Goal: Task Accomplishment & Management: Manage account settings

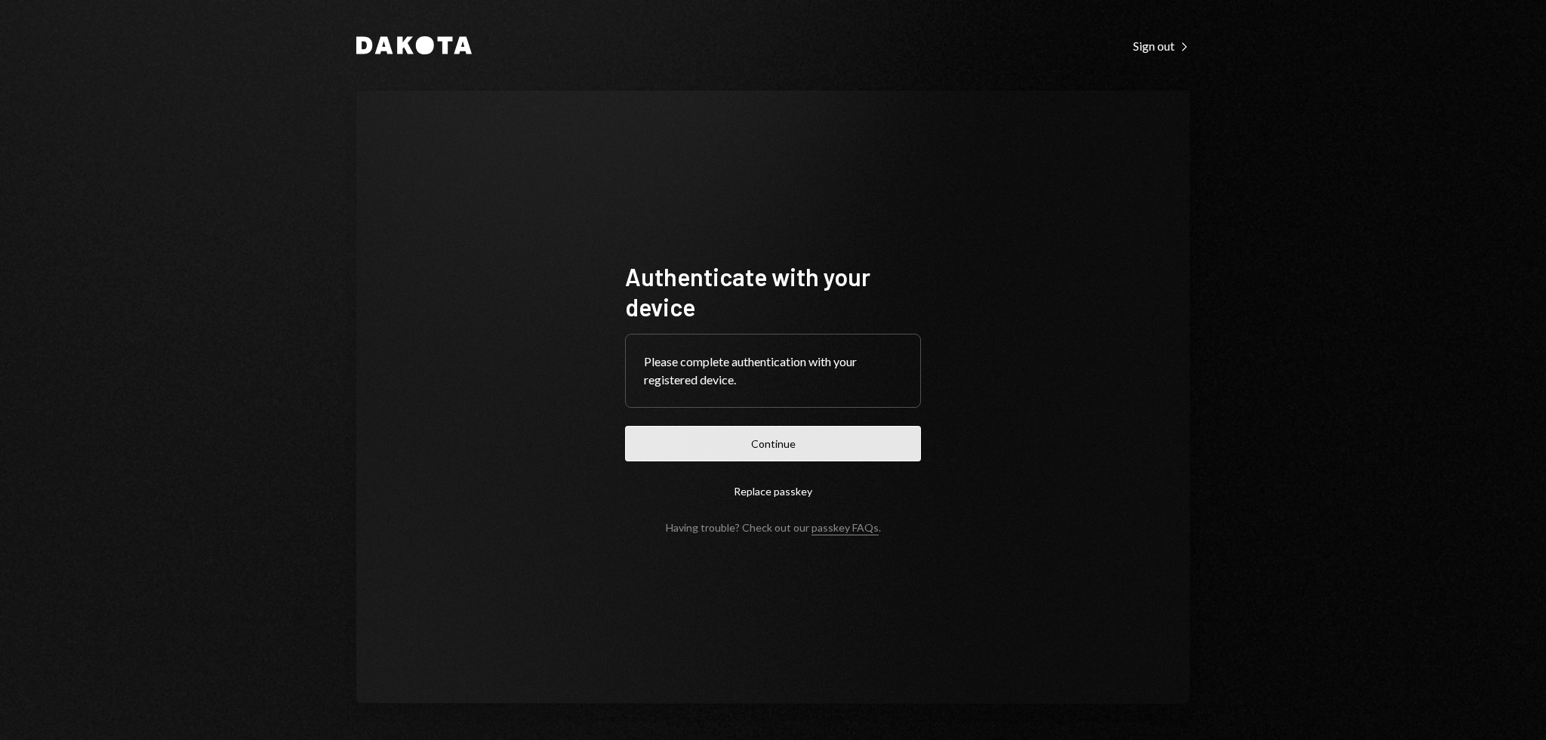
click at [809, 435] on button "Continue" at bounding box center [773, 443] width 296 height 35
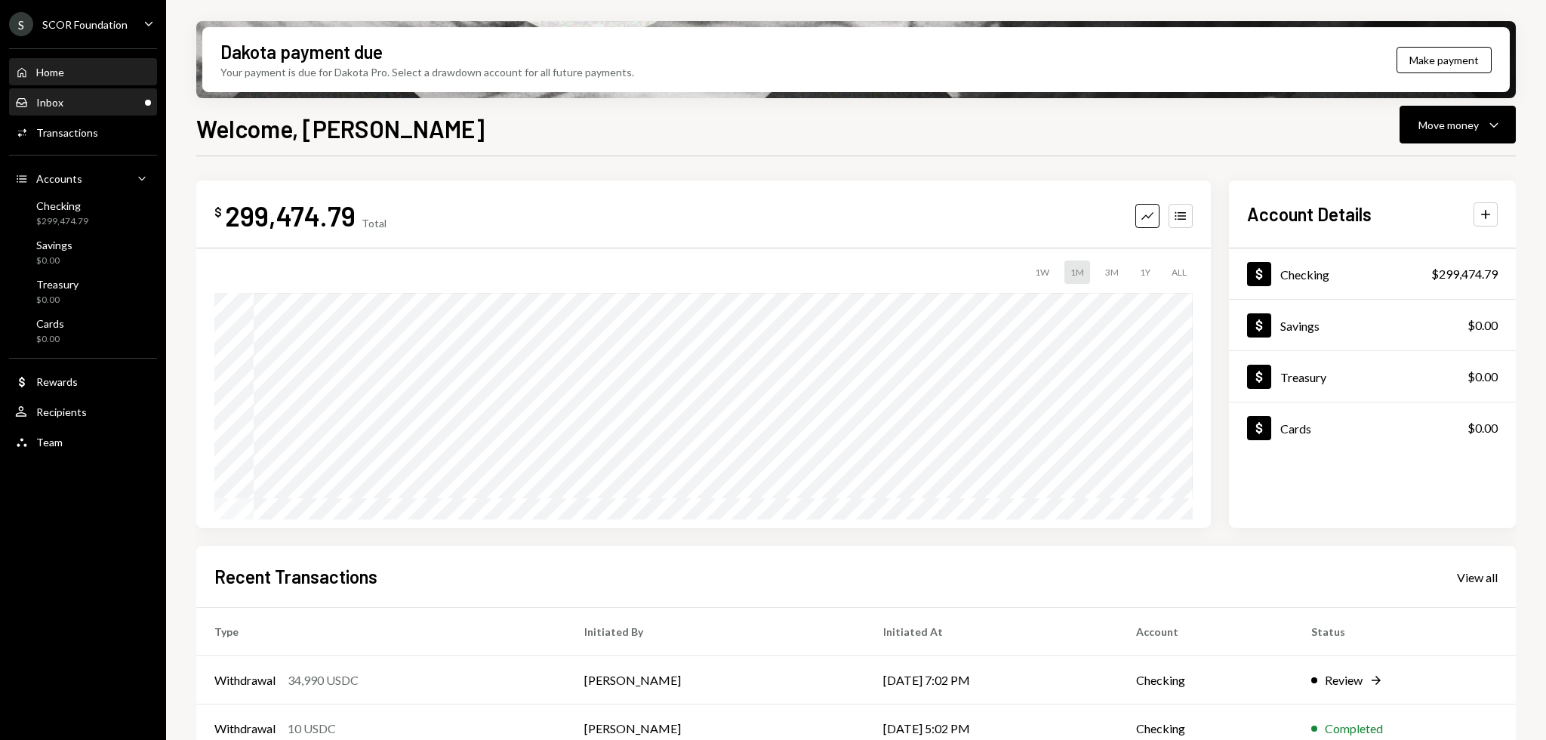
click at [100, 106] on div "Inbox Inbox" at bounding box center [83, 103] width 136 height 14
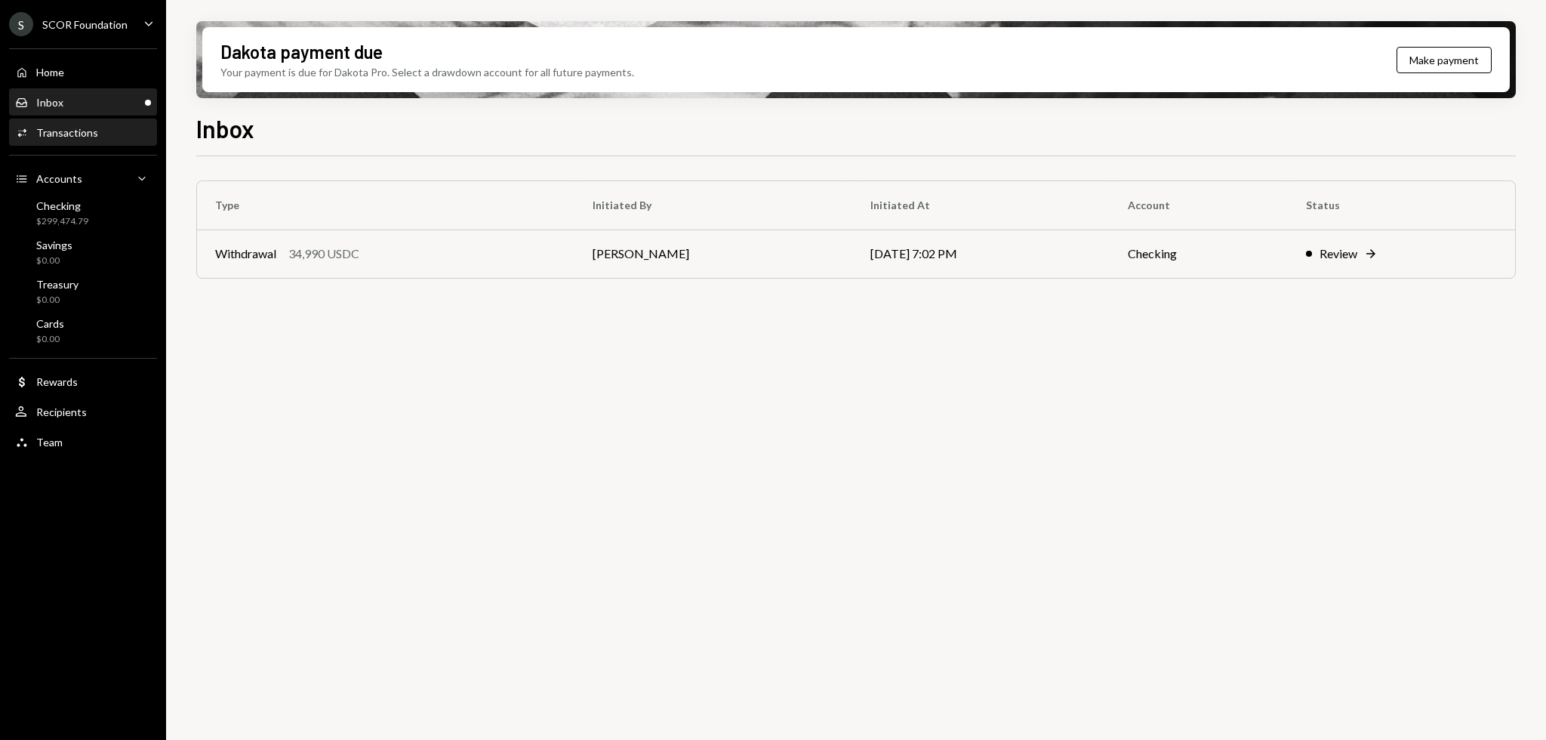
click at [36, 128] on div "Transactions" at bounding box center [67, 132] width 62 height 13
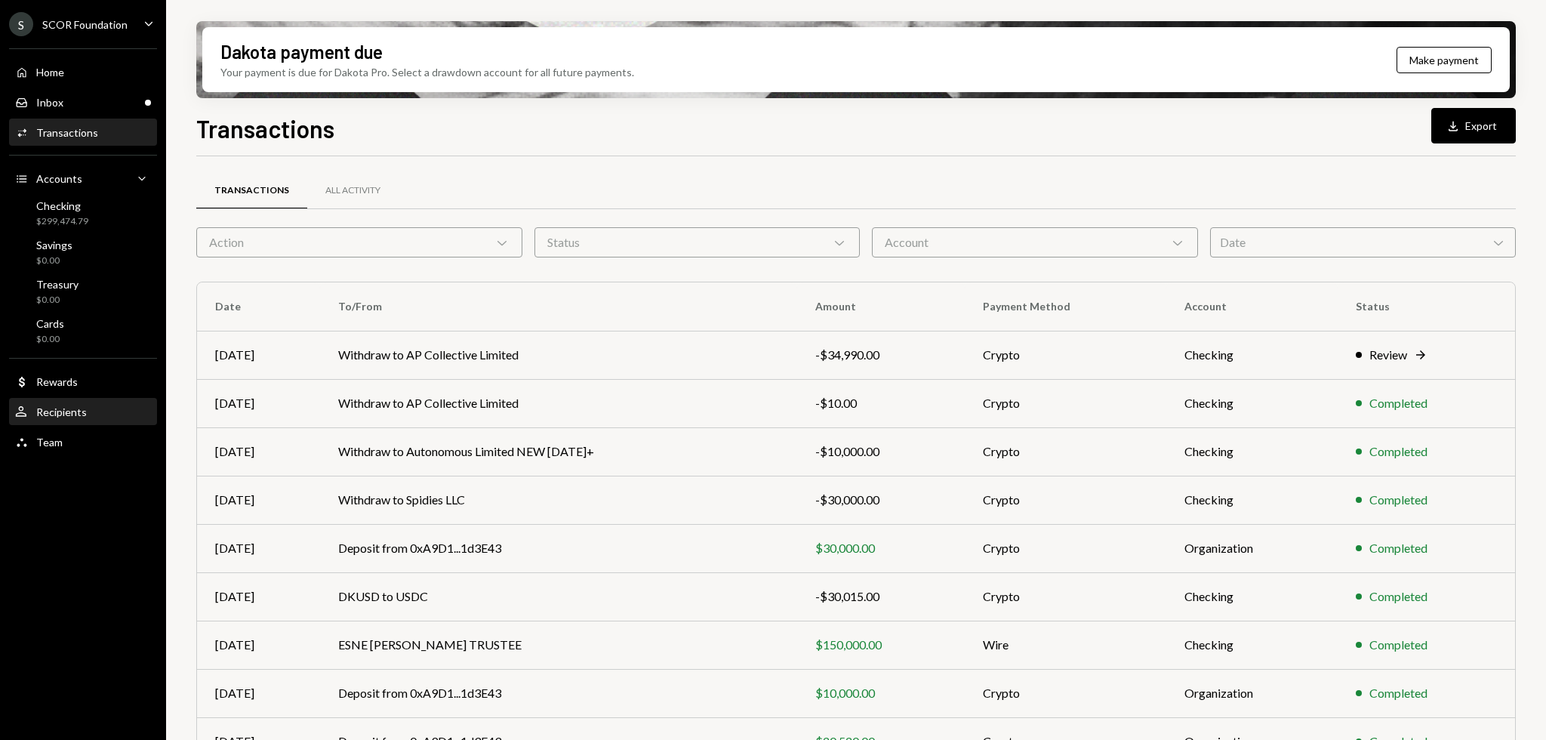
click at [50, 417] on div "Recipients" at bounding box center [61, 411] width 51 height 13
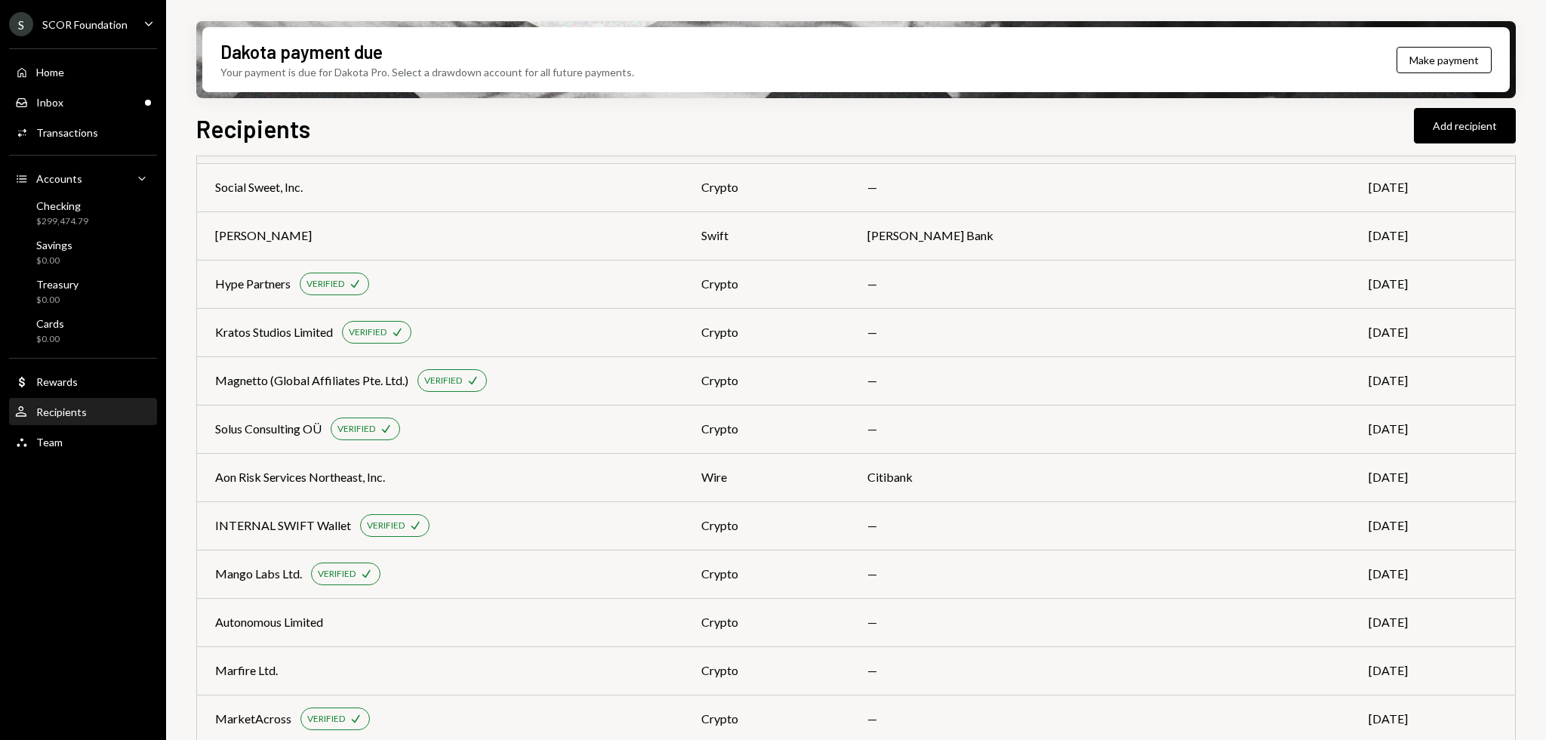
scroll to position [318, 0]
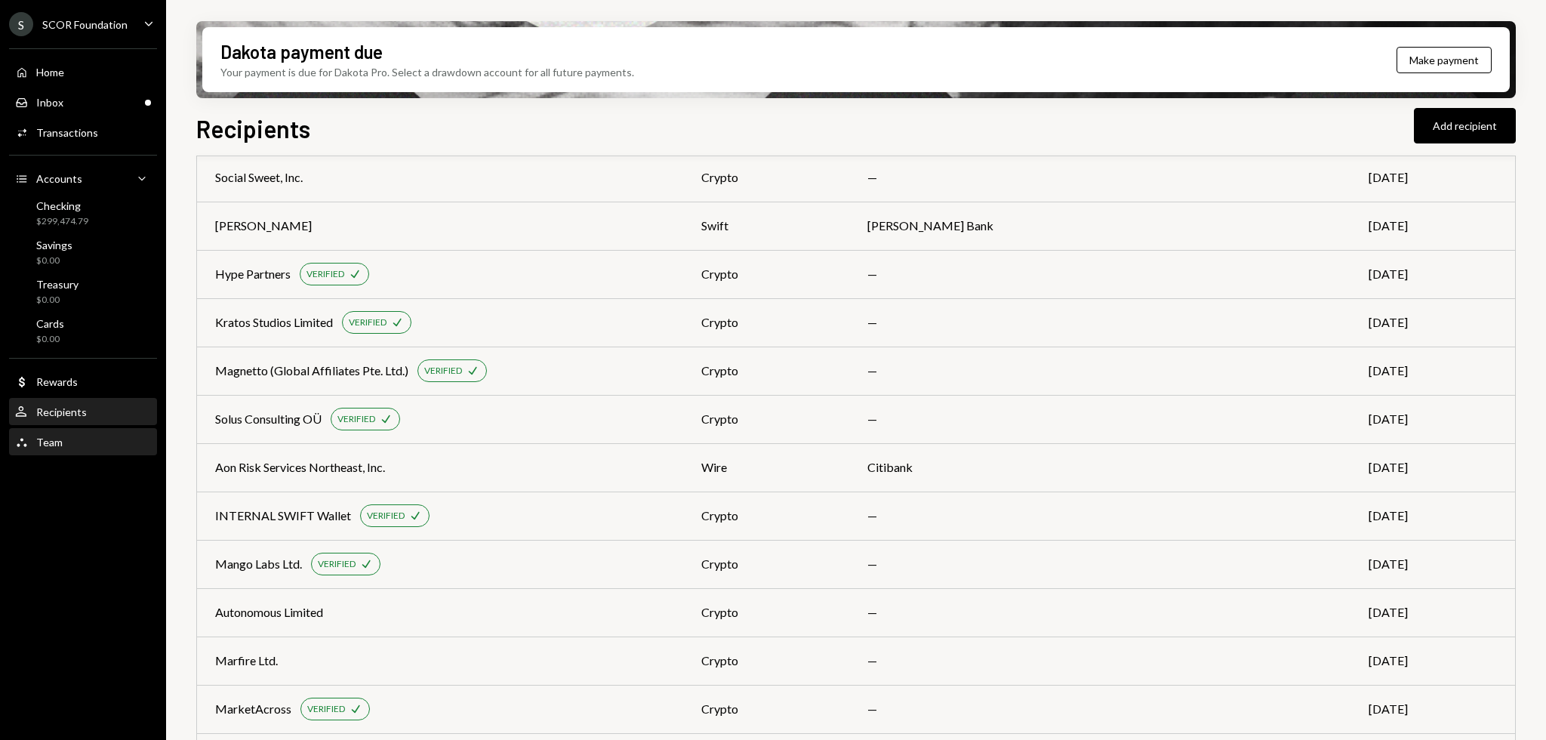
click at [54, 432] on div "Team Team" at bounding box center [83, 442] width 136 height 26
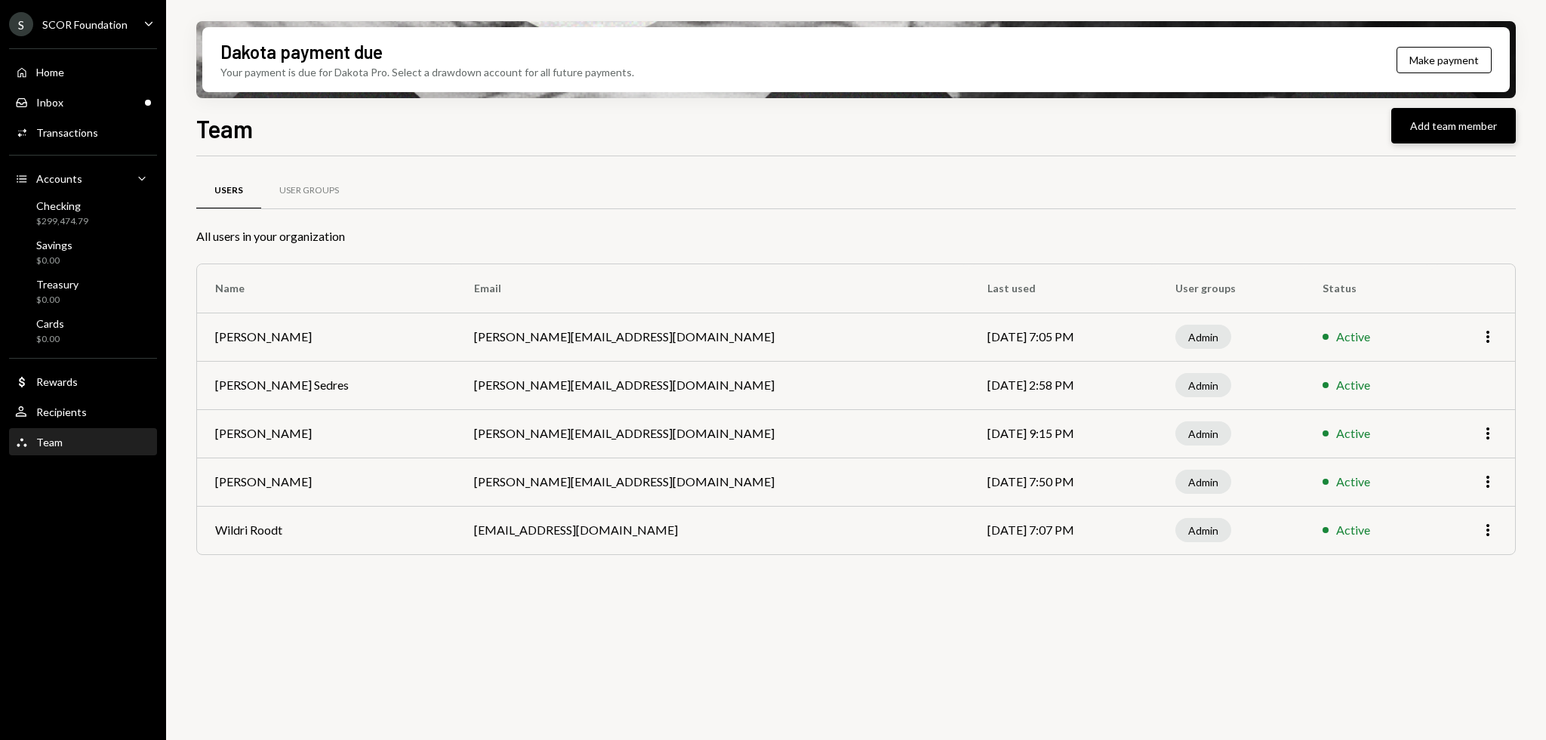
click at [1484, 129] on button "Add team member" at bounding box center [1453, 125] width 125 height 35
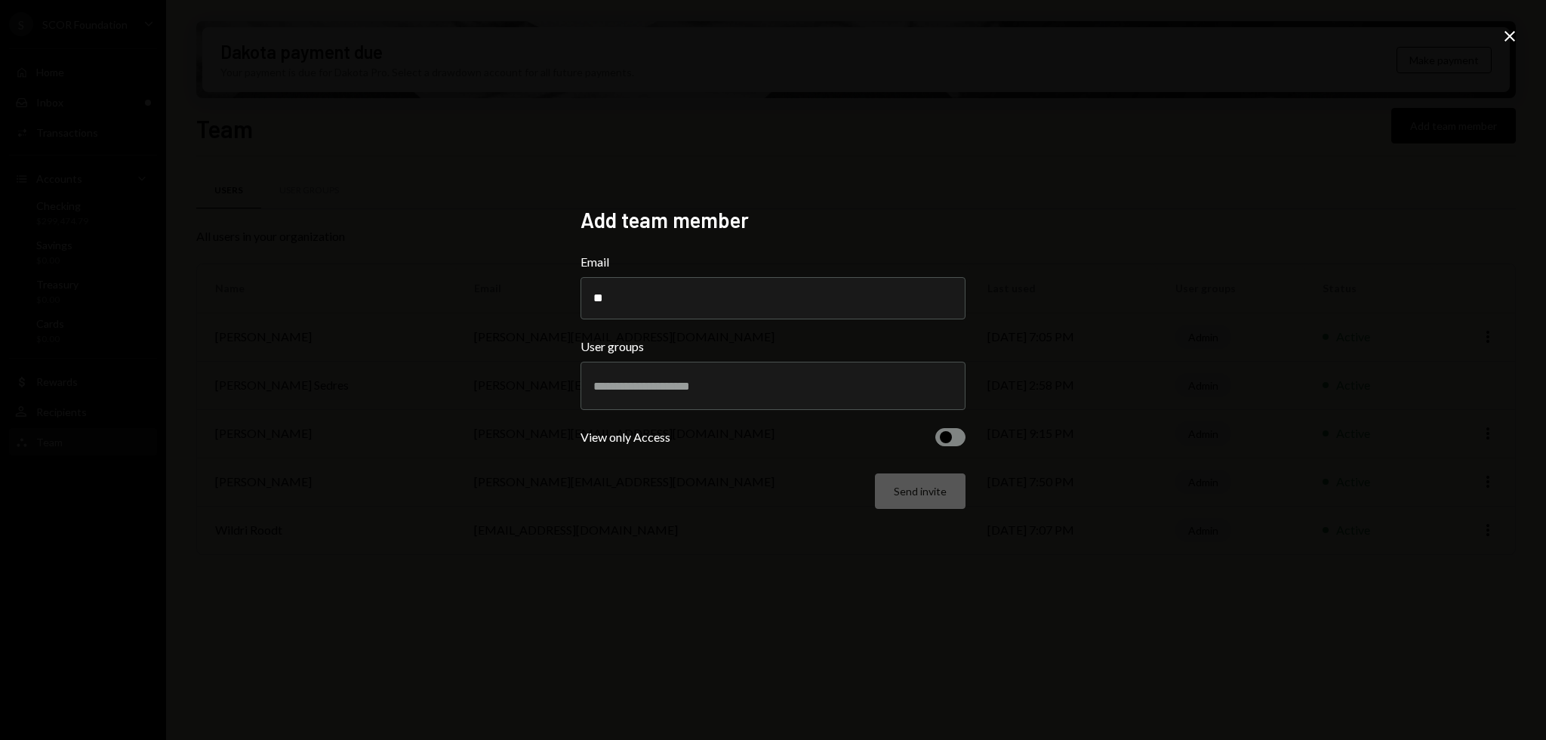
type input "*"
type input "**********"
click at [740, 387] on input "text" at bounding box center [772, 386] width 359 height 14
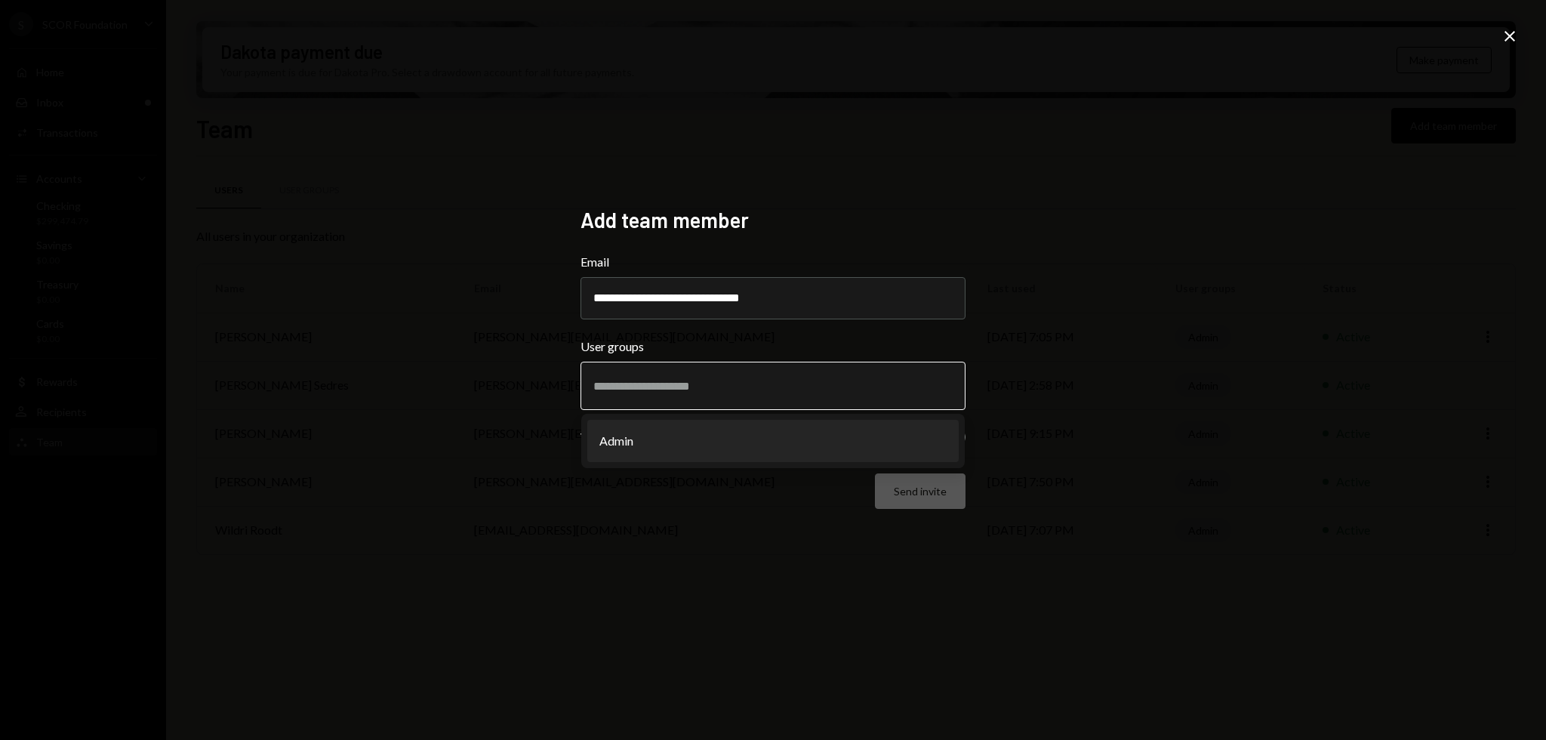
click at [682, 439] on li "Admin" at bounding box center [772, 441] width 371 height 42
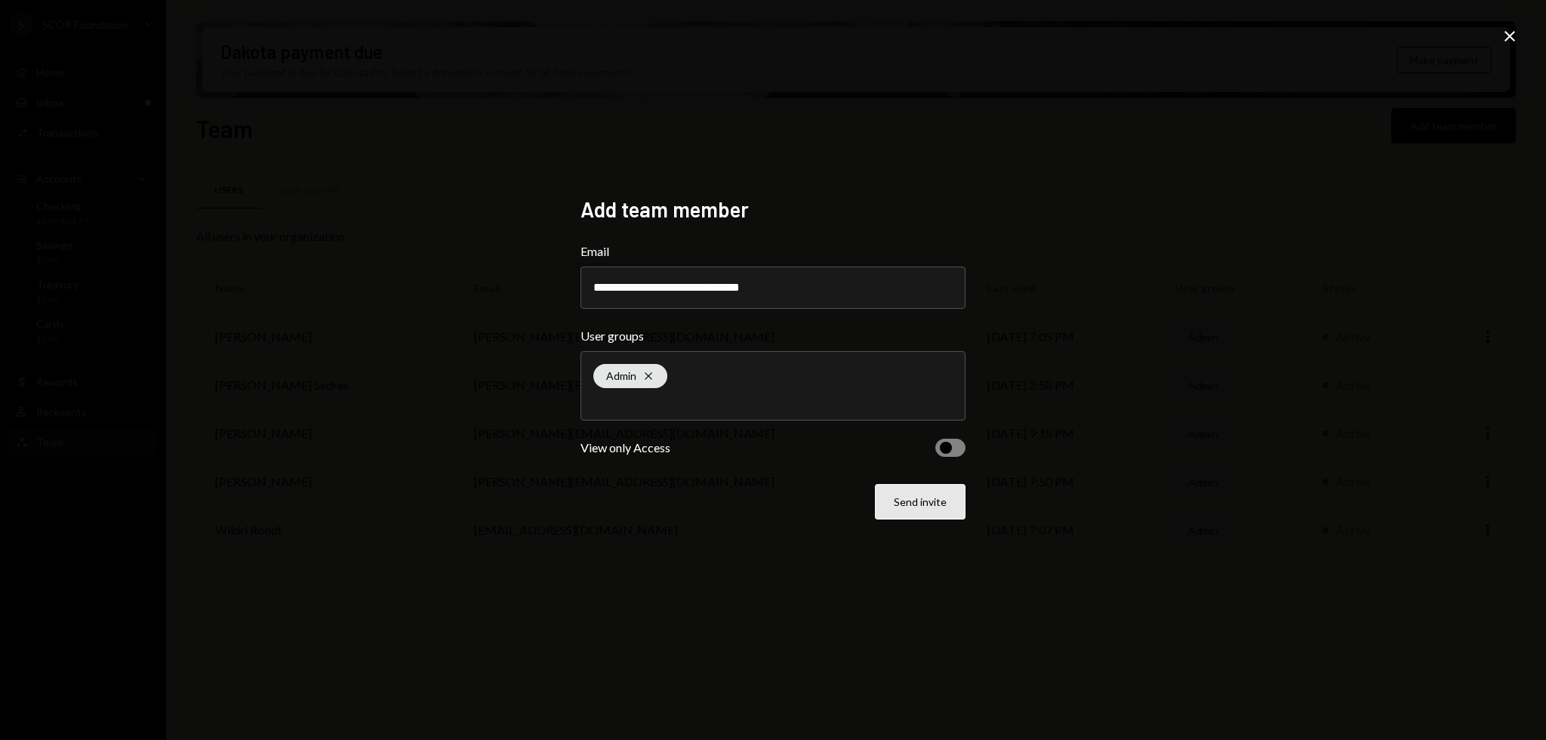
click at [947, 497] on button "Send invite" at bounding box center [920, 501] width 91 height 35
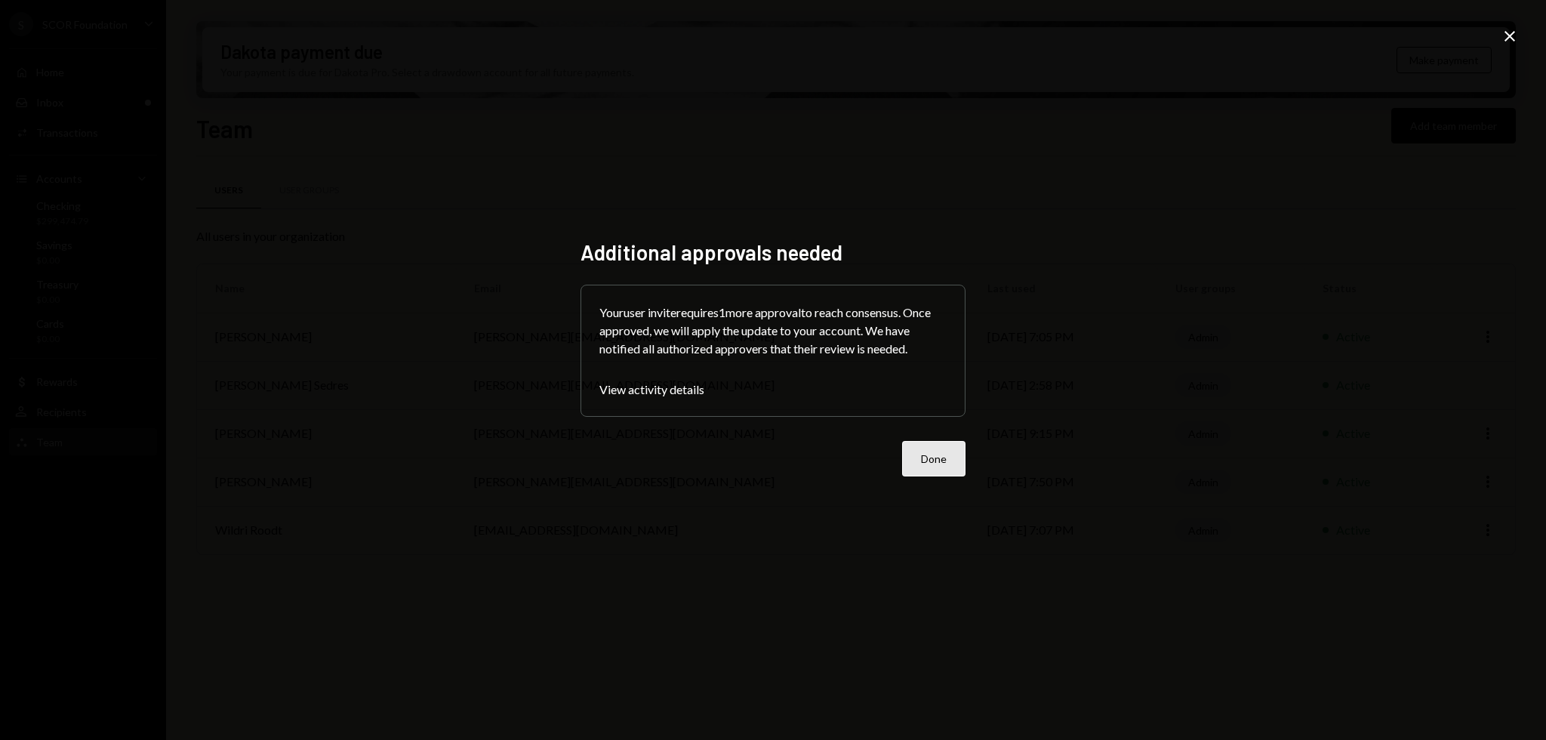
click at [949, 454] on button "Done" at bounding box center [933, 458] width 63 height 35
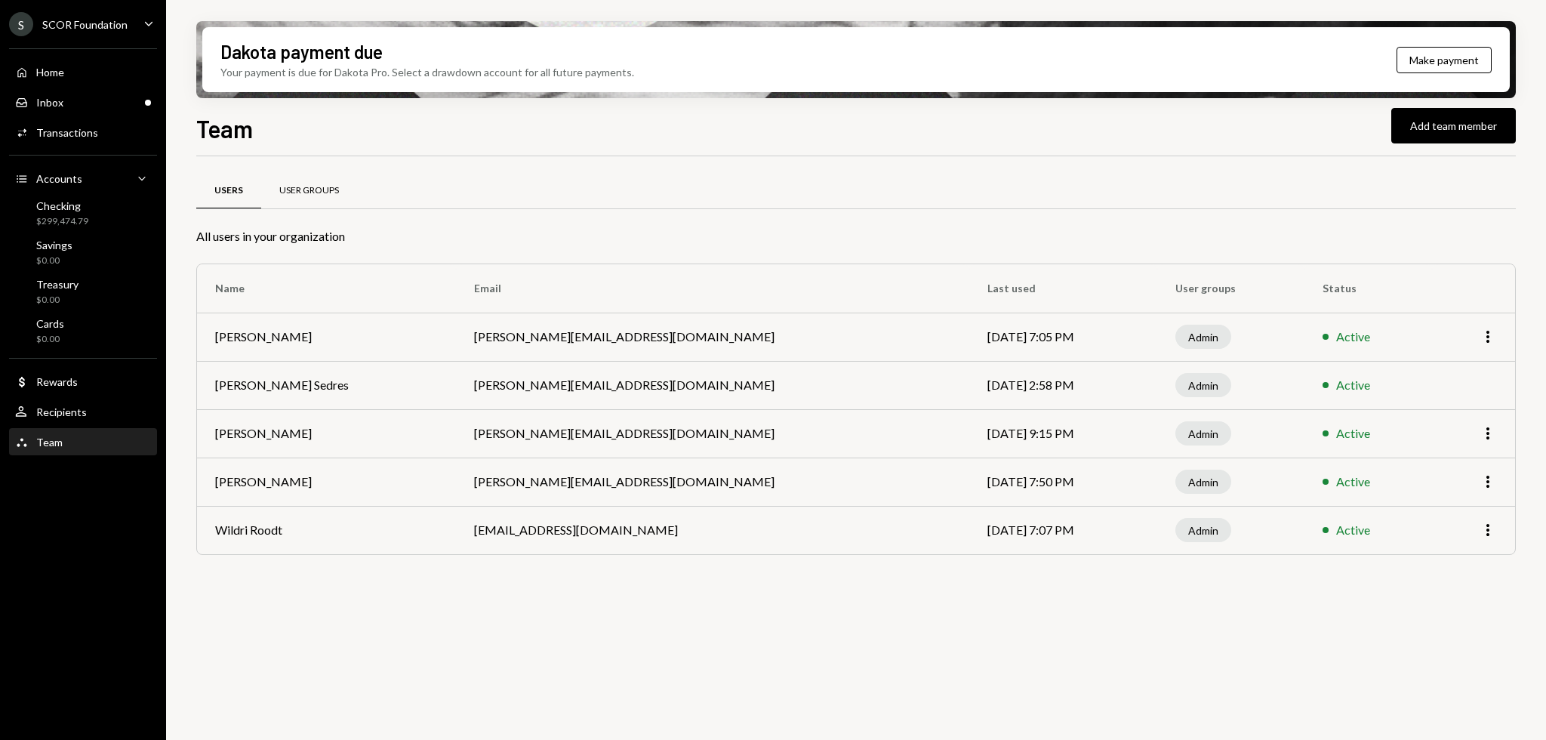
click at [299, 173] on div "User Groups" at bounding box center [309, 191] width 96 height 36
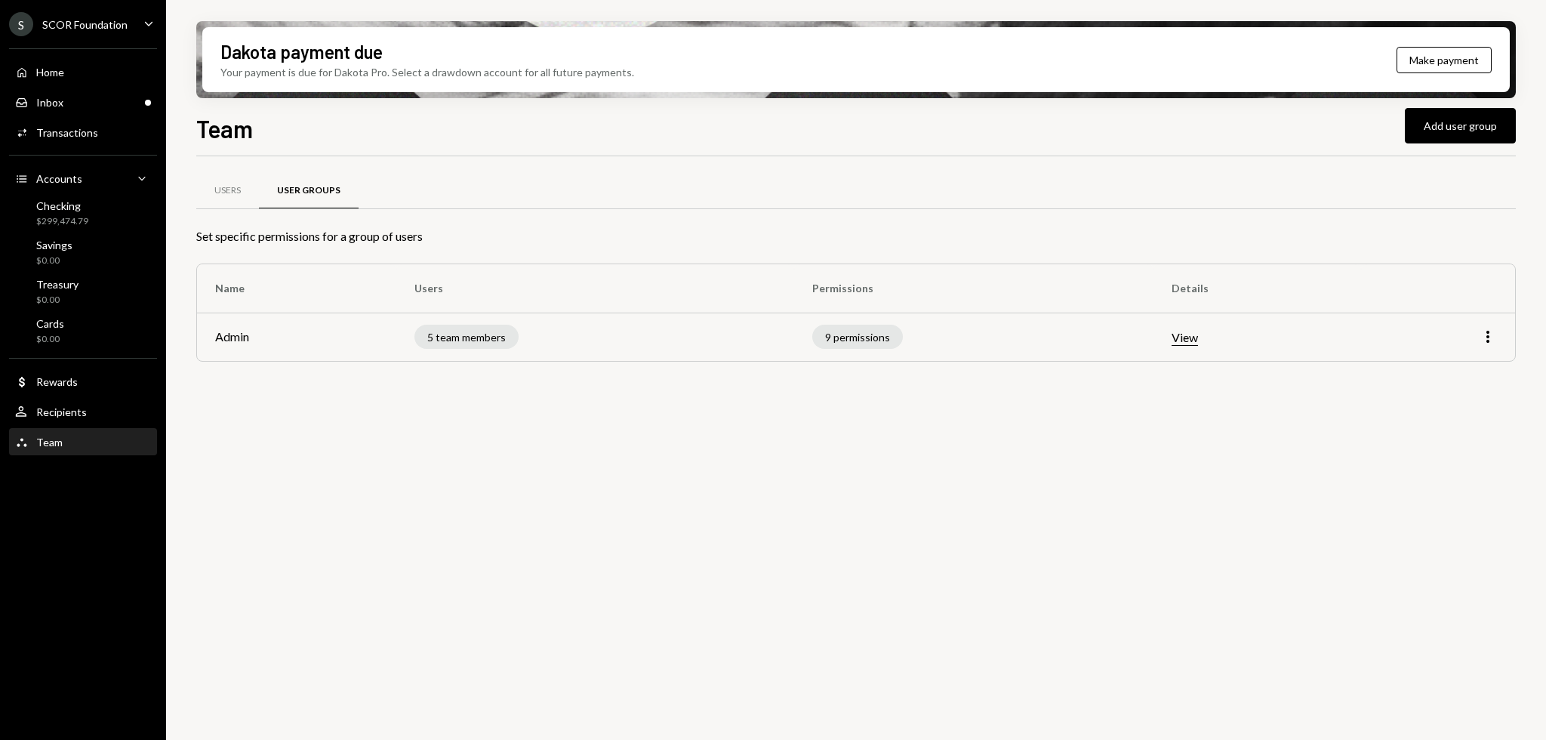
click at [185, 201] on div "Dakota payment due Your payment is due for Dakota Pro. Select a drawdown accoun…" at bounding box center [856, 370] width 1380 height 740
click at [223, 195] on div "Users" at bounding box center [227, 190] width 26 height 13
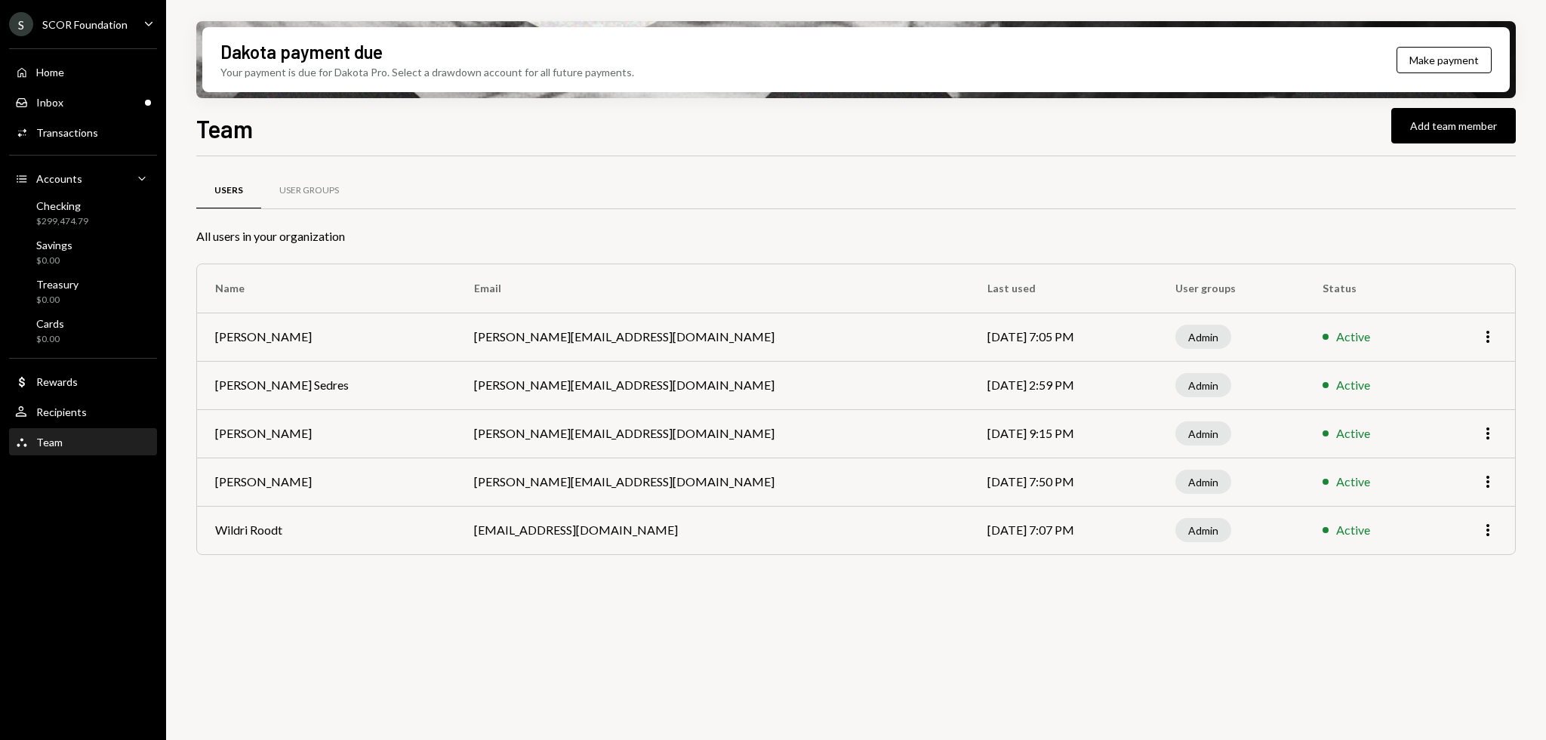
drag, startPoint x: 581, startPoint y: 610, endPoint x: 557, endPoint y: 610, distance: 24.2
click at [557, 610] on div "Users User Groups All users in your organization Name Email Last used User grou…" at bounding box center [855, 456] width 1319 height 601
click at [26, 101] on icon "Main" at bounding box center [22, 102] width 11 height 9
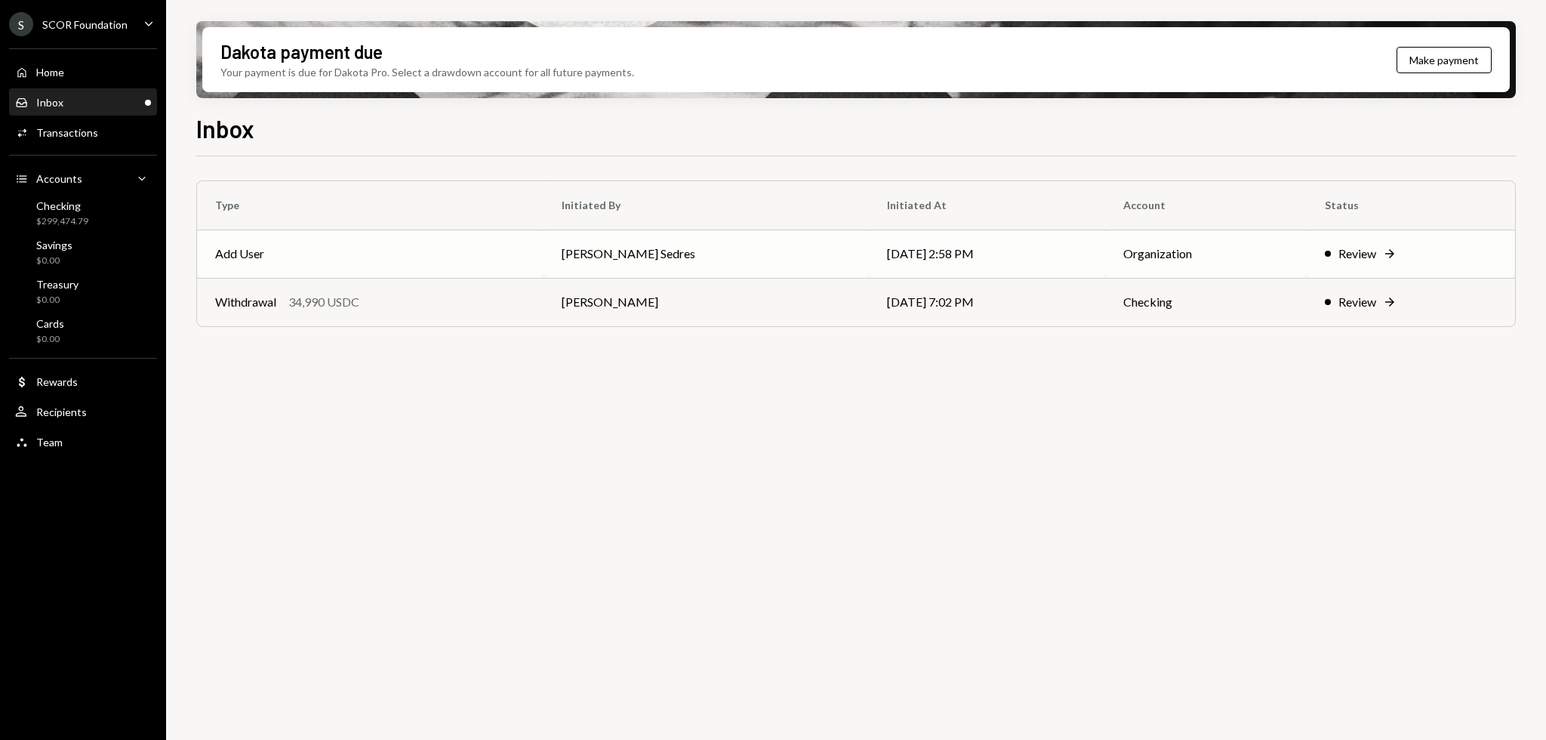
click at [869, 241] on td "[DATE] 2:58 PM" at bounding box center [987, 253] width 236 height 48
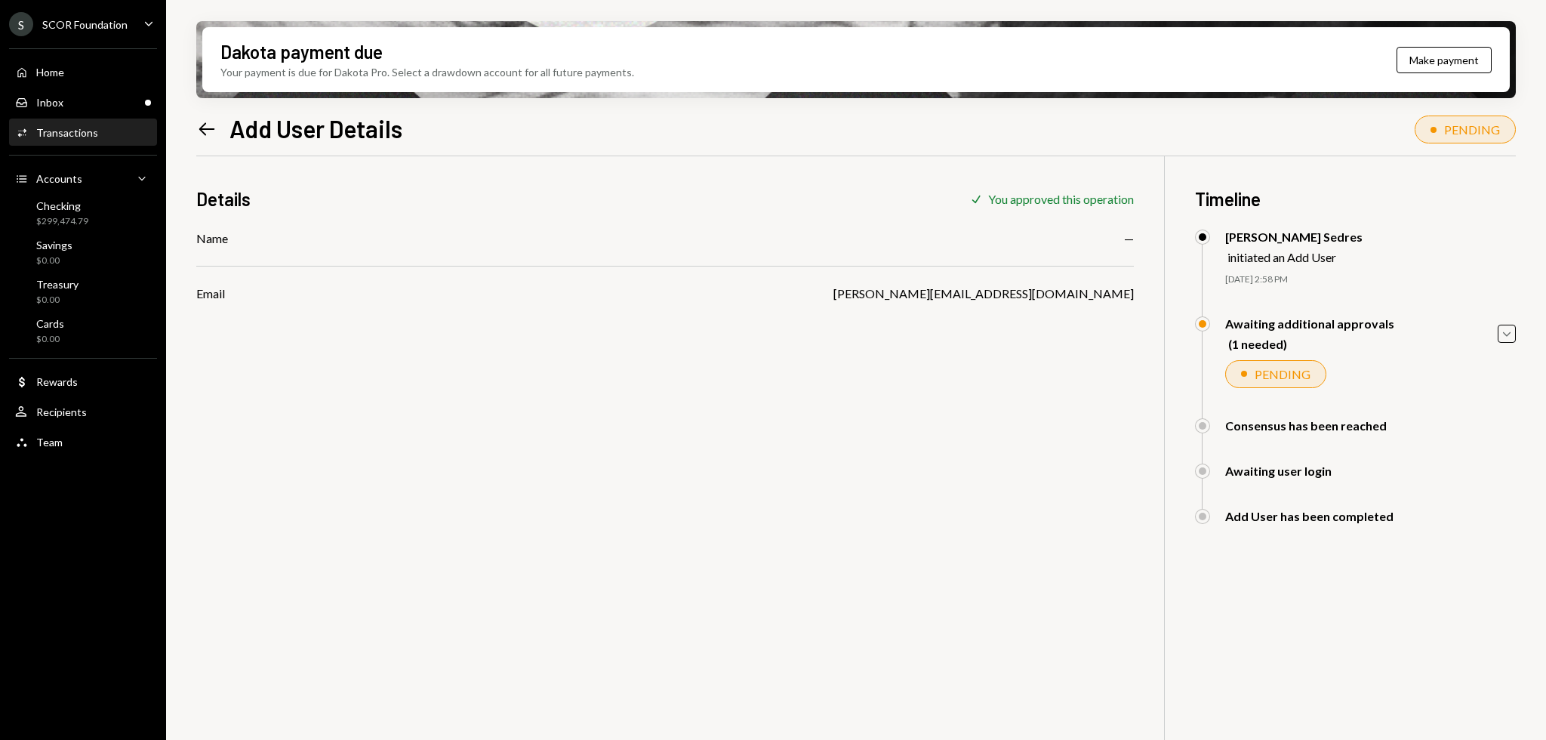
click at [220, 128] on div "Left Arrow Add User Details" at bounding box center [299, 128] width 206 height 30
click at [208, 133] on icon "Left Arrow" at bounding box center [206, 128] width 21 height 21
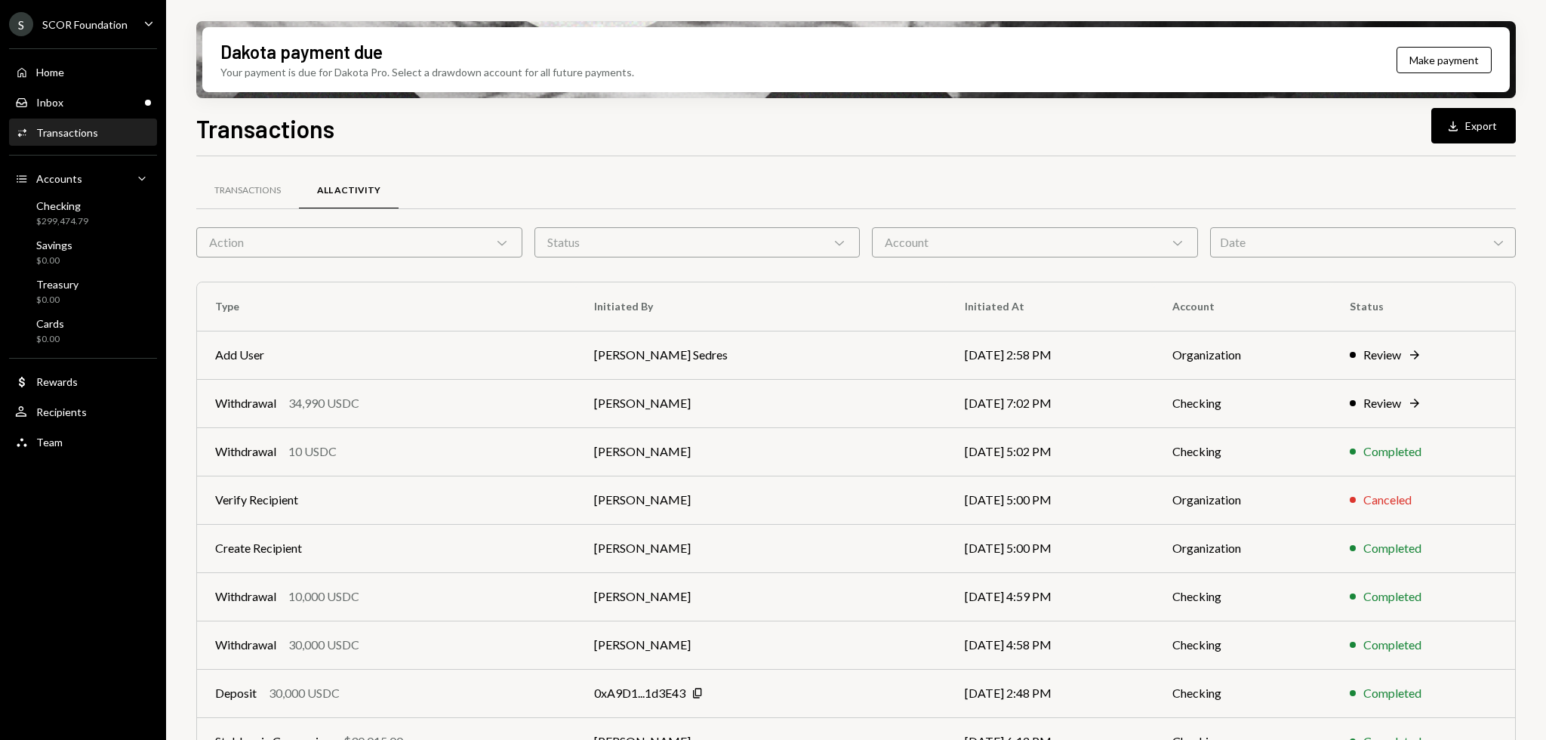
click at [122, 35] on div "S SCOR Foundation" at bounding box center [68, 24] width 118 height 24
click at [558, 177] on div "Transactions All Activity" at bounding box center [855, 190] width 1319 height 38
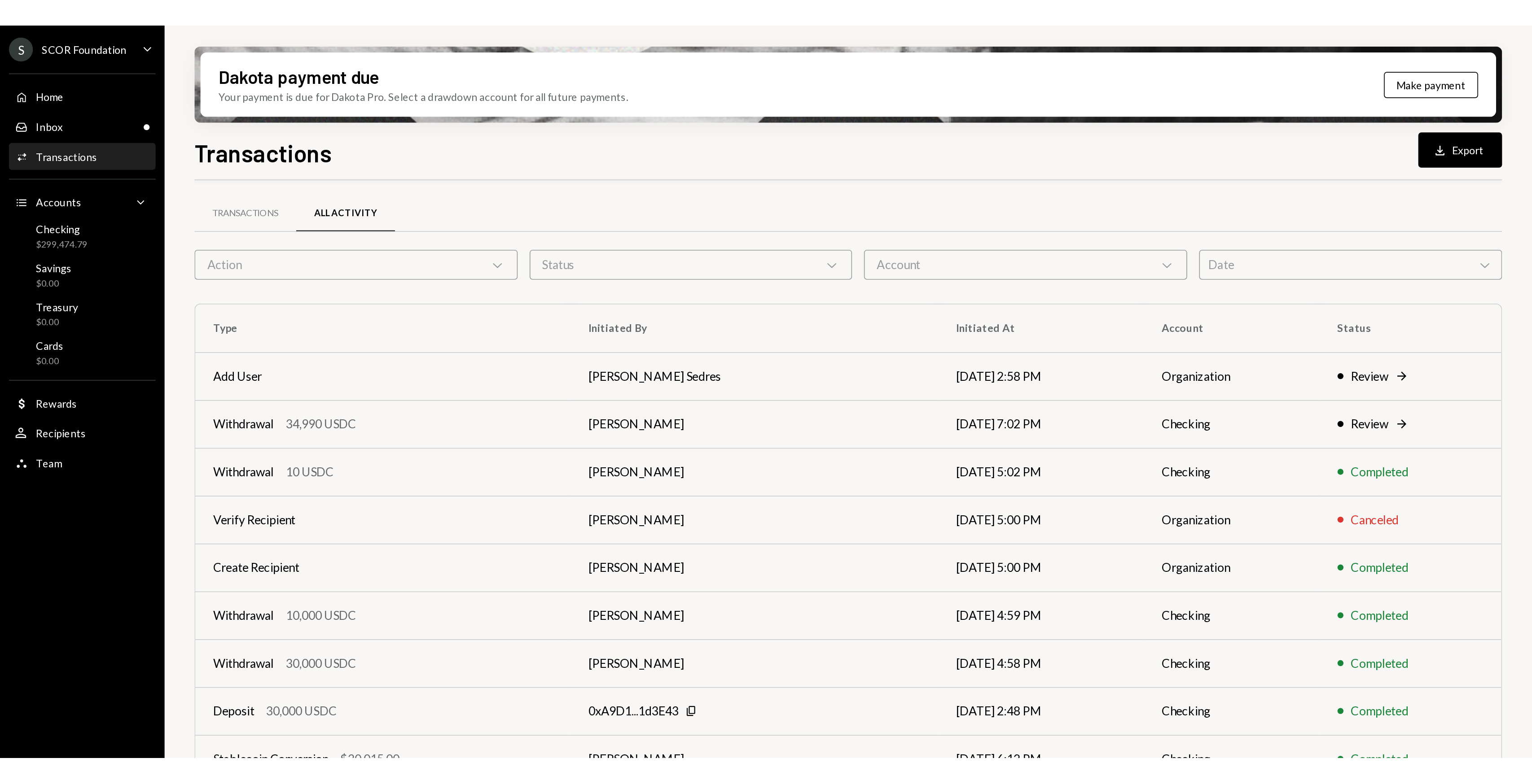
scroll to position [1, 0]
